Goal: Task Accomplishment & Management: Use online tool/utility

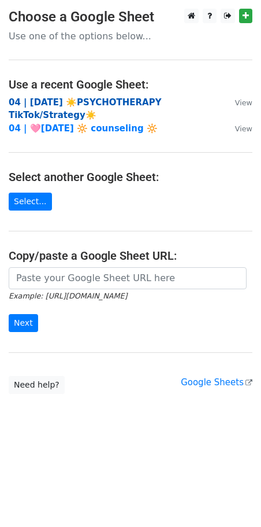
click at [114, 106] on strong "04 | AUG 1 ☀️PSYCHOTHERAPY TikTok/Strategy☀️" at bounding box center [85, 109] width 153 height 24
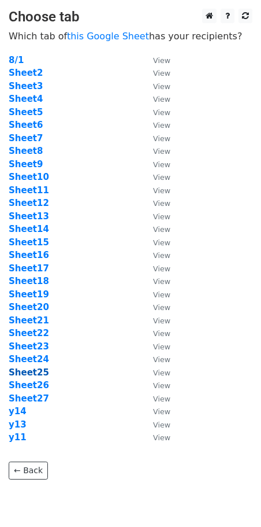
click at [34, 376] on strong "Sheet25" at bounding box center [29, 372] width 40 height 10
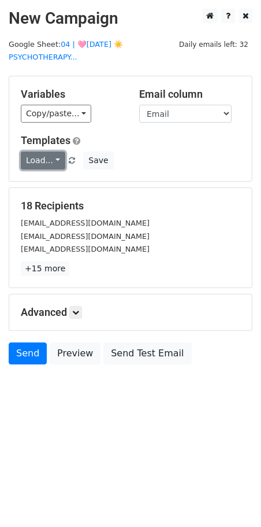
click at [26, 157] on link "Load..." at bounding box center [43, 160] width 45 height 18
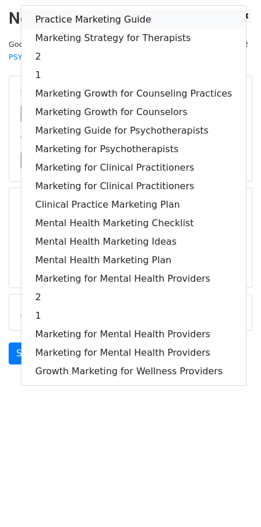
click at [89, 20] on link "Practice Marketing Guide" at bounding box center [133, 19] width 225 height 19
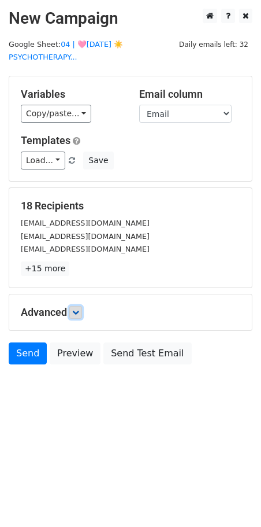
click at [79, 309] on icon at bounding box center [75, 312] width 7 height 7
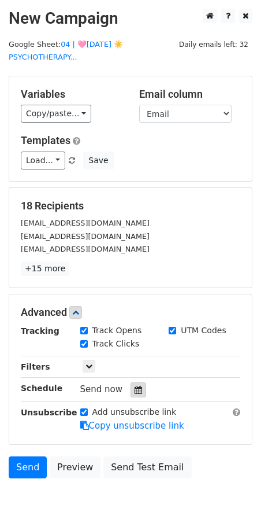
click at [135, 387] on icon at bounding box center [139, 390] width 8 height 8
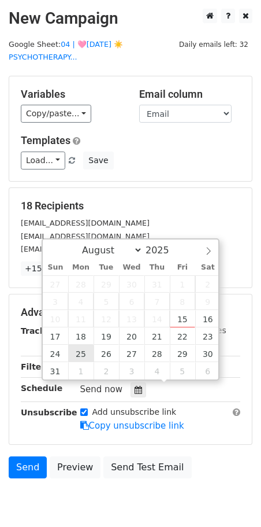
type input "2025-08-25 12:00"
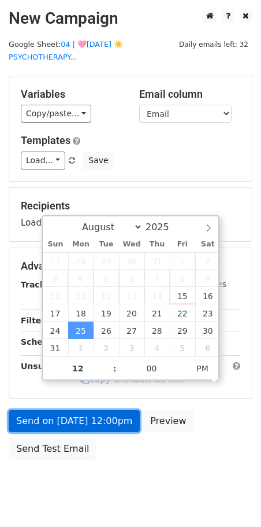
click at [79, 415] on form "Variables Copy/paste... {{Name}} {{Email}} Email column Name Email Templates Lo…" at bounding box center [131, 271] width 244 height 390
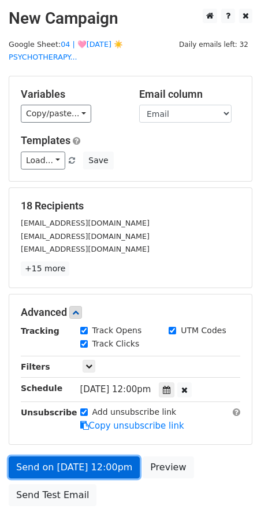
click at [51, 461] on link "Send on Aug 25 at 12:00pm" at bounding box center [74, 467] width 131 height 22
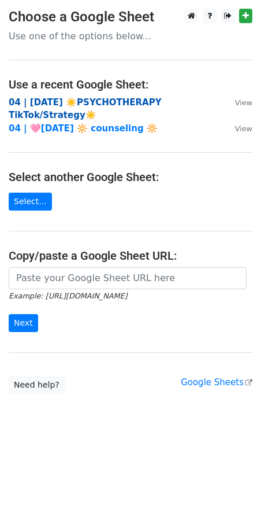
click at [84, 103] on strong "04 | [DATE] ☀️PSYCHOTHERAPY TikTok/Strategy☀️" at bounding box center [85, 109] width 153 height 24
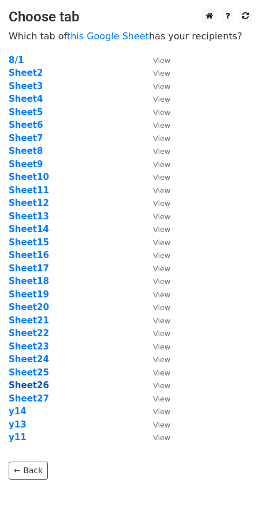
click at [28, 389] on strong "Sheet26" at bounding box center [29, 385] width 40 height 10
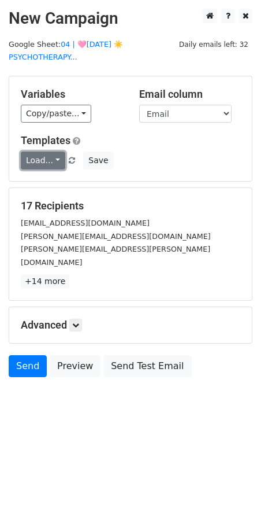
click at [50, 156] on link "Load..." at bounding box center [43, 160] width 45 height 18
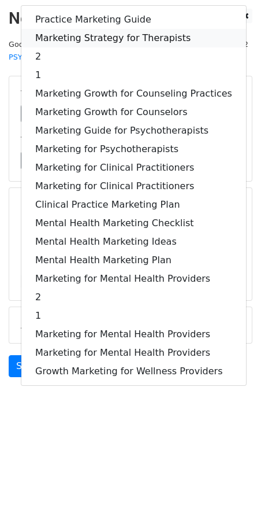
click at [84, 35] on link "Marketing Strategy for Therapists" at bounding box center [133, 38] width 225 height 19
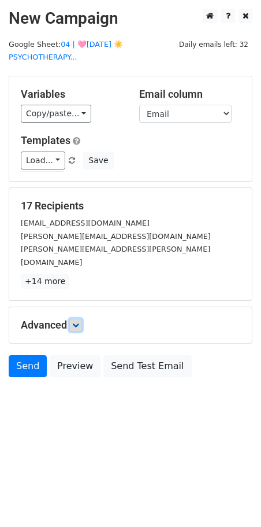
click at [79, 321] on icon at bounding box center [75, 324] width 7 height 7
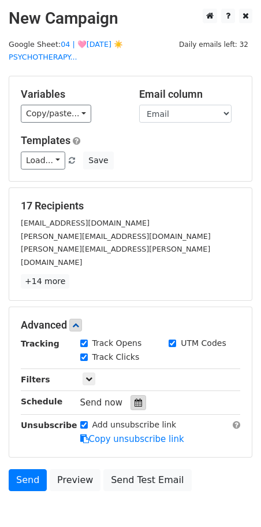
click at [135, 398] on icon at bounding box center [139, 402] width 8 height 8
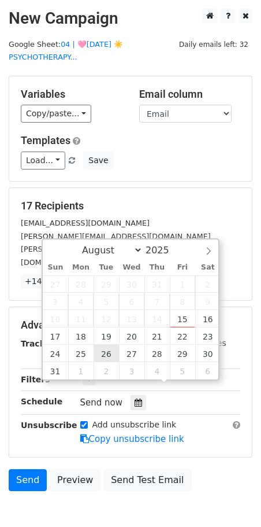
type input "2025-08-26 12:00"
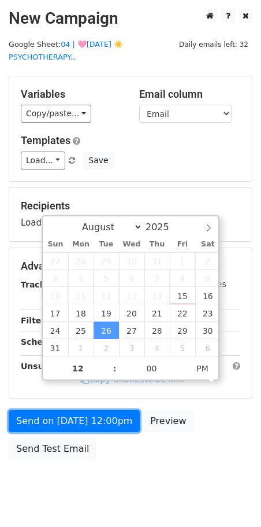
click at [92, 410] on link "Send on Aug 26 at 12:00pm" at bounding box center [74, 421] width 131 height 22
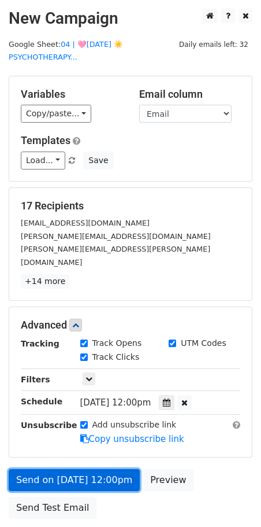
click at [44, 469] on link "Send on Aug 26 at 12:00pm" at bounding box center [74, 480] width 131 height 22
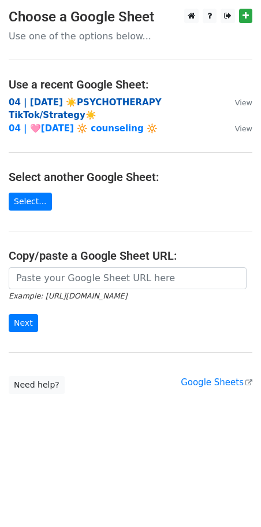
click at [91, 103] on strong "04 | [DATE] ☀️PSYCHOTHERAPY TikTok/Strategy☀️" at bounding box center [85, 109] width 153 height 24
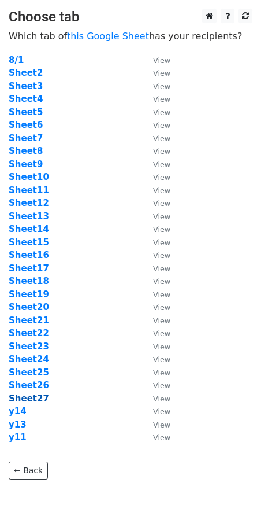
click at [30, 394] on strong "Sheet27" at bounding box center [29, 398] width 40 height 10
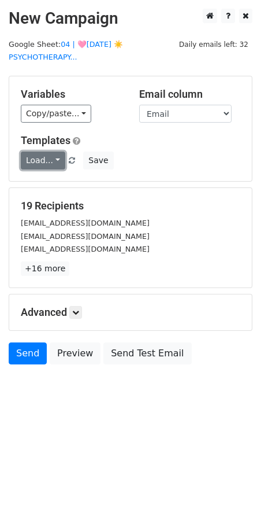
click at [34, 151] on link "Load..." at bounding box center [43, 160] width 45 height 18
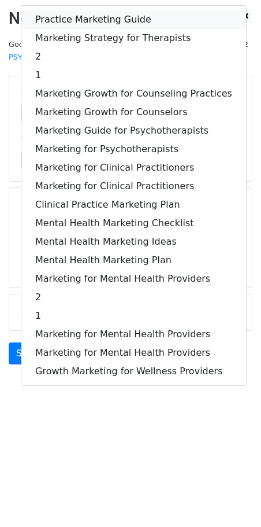
click at [86, 14] on link "Practice Marketing Guide" at bounding box center [133, 19] width 225 height 19
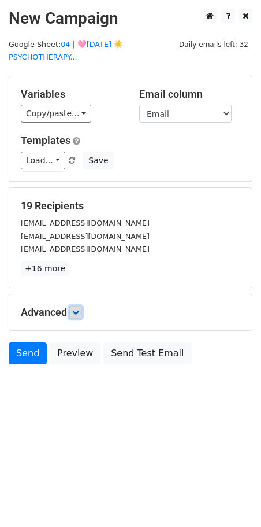
click at [77, 310] on icon at bounding box center [75, 312] width 7 height 7
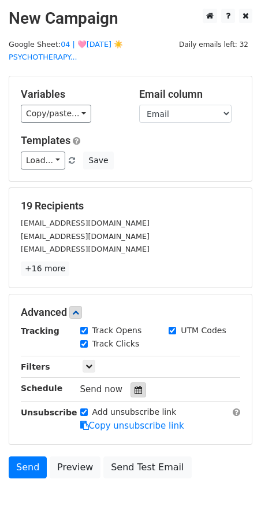
click at [135, 386] on icon at bounding box center [139, 390] width 8 height 8
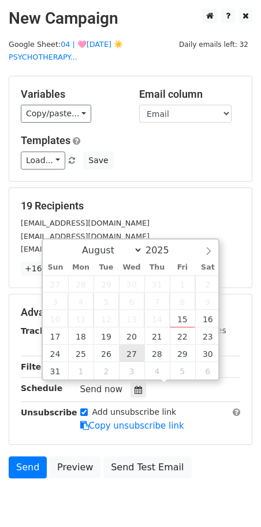
type input "[DATE] 12:00"
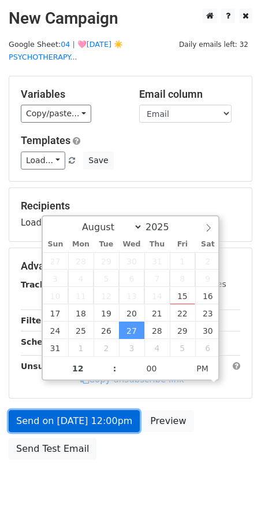
click at [108, 418] on link "Send on [DATE] 12:00pm" at bounding box center [74, 421] width 131 height 22
